Goal: Task Accomplishment & Management: Use online tool/utility

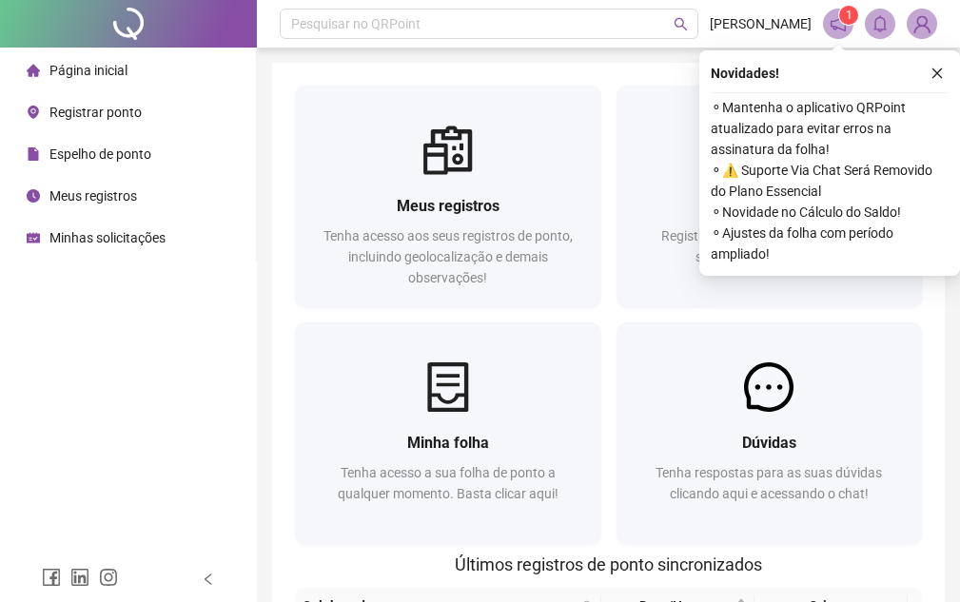
click at [109, 110] on span "Registrar ponto" at bounding box center [95, 112] width 92 height 15
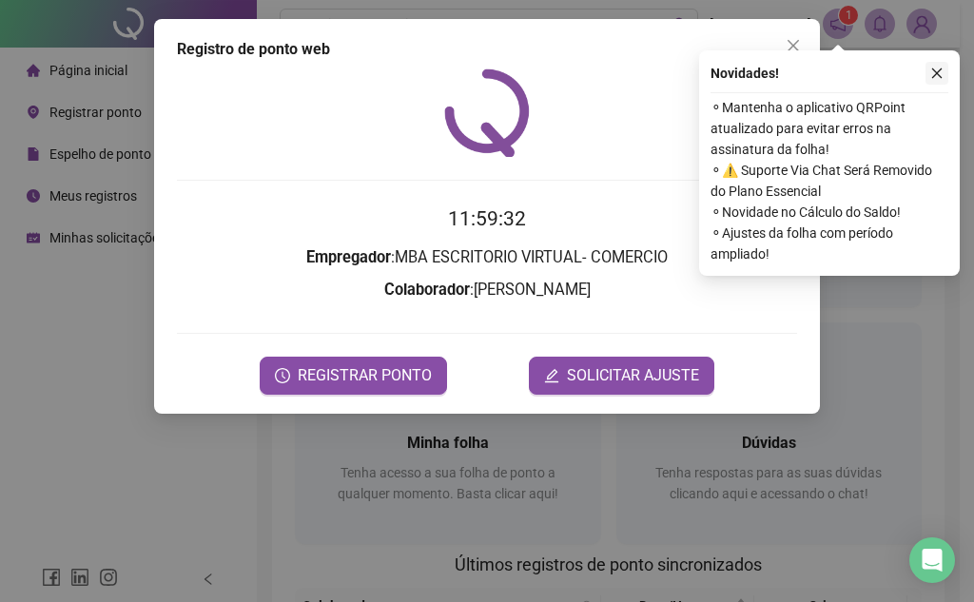
click at [932, 73] on icon "close" at bounding box center [936, 73] width 13 height 13
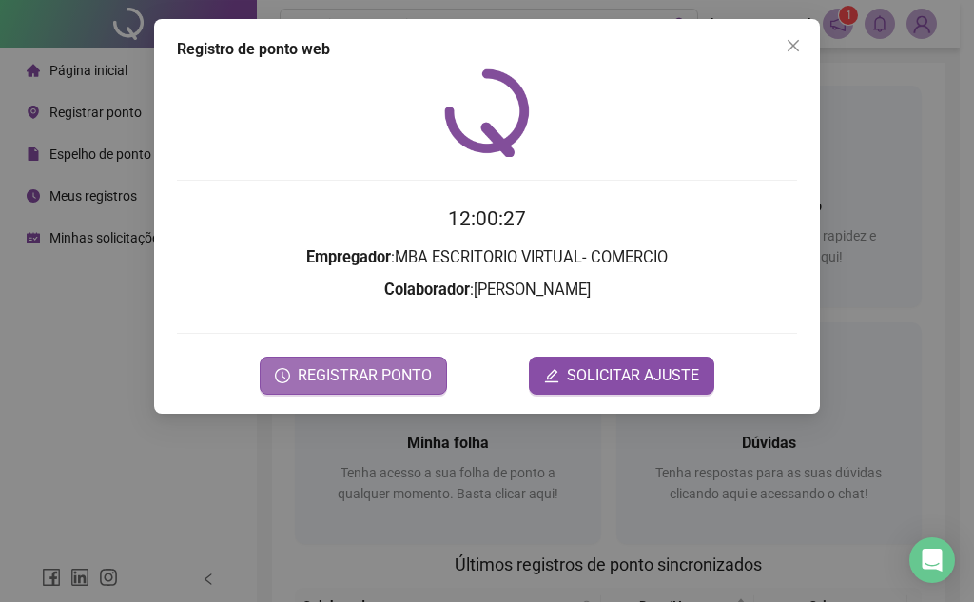
click at [421, 358] on button "REGISTRAR PONTO" at bounding box center [353, 376] width 187 height 38
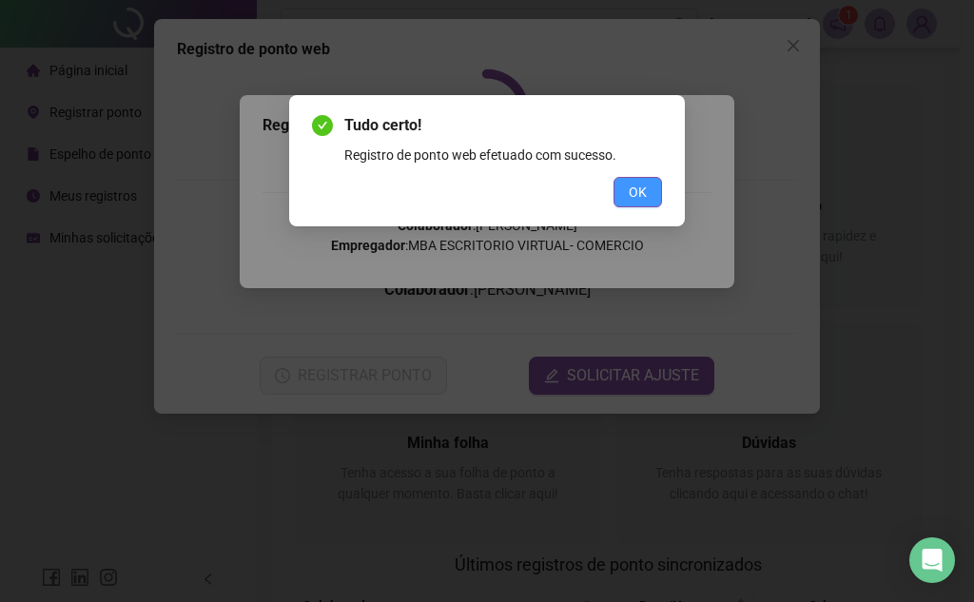
click at [642, 185] on span "OK" at bounding box center [638, 192] width 18 height 21
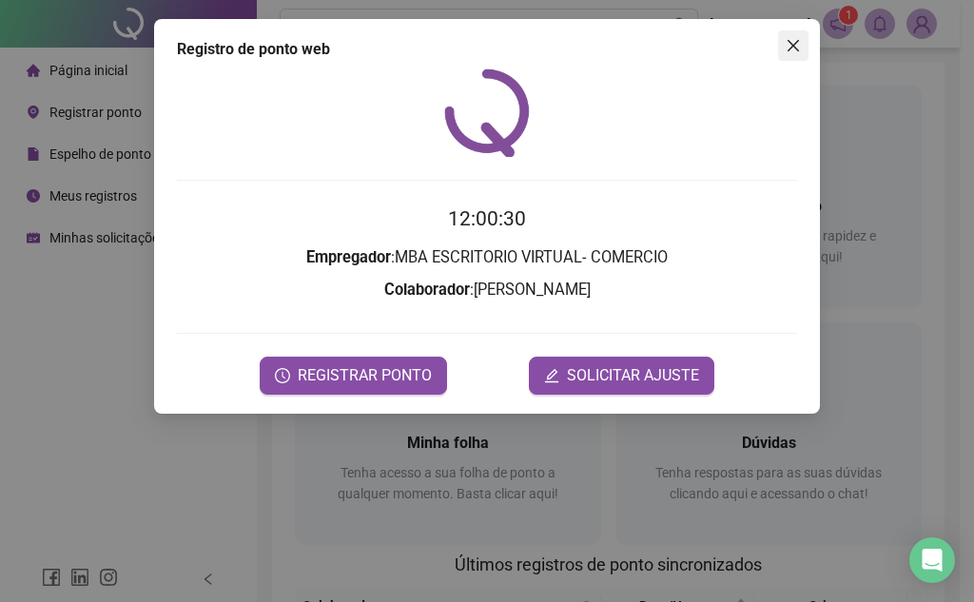
click at [797, 51] on icon "close" at bounding box center [793, 45] width 15 height 15
